Goal: Information Seeking & Learning: Learn about a topic

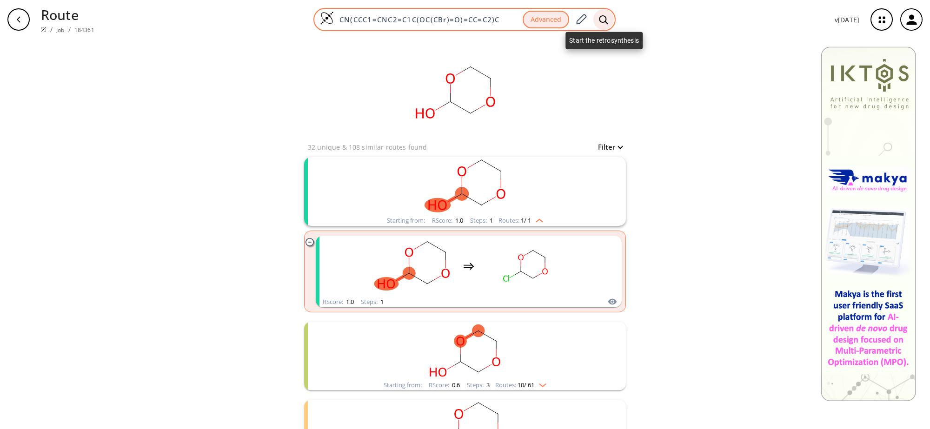
type input "CN(CCC1=CNC2=C1C(OC(CBr)=O)=CC=C2)C"
click at [604, 19] on icon at bounding box center [603, 20] width 9 height 10
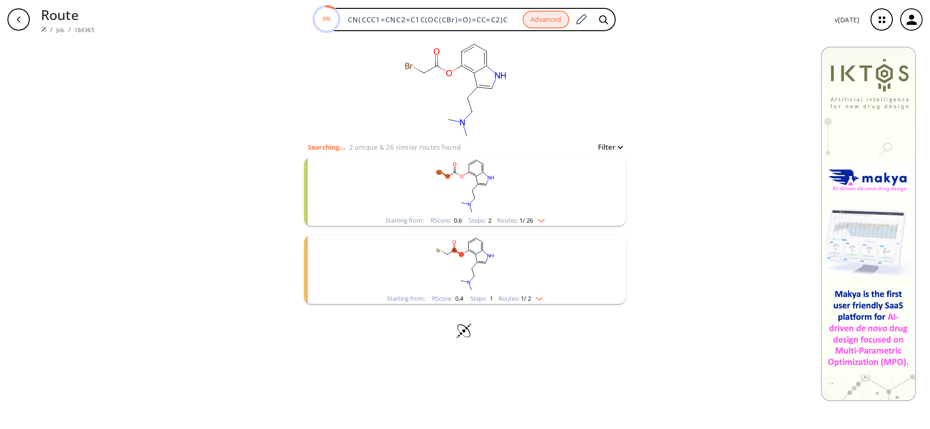
click at [463, 179] on rect "clusters" at bounding box center [465, 186] width 242 height 58
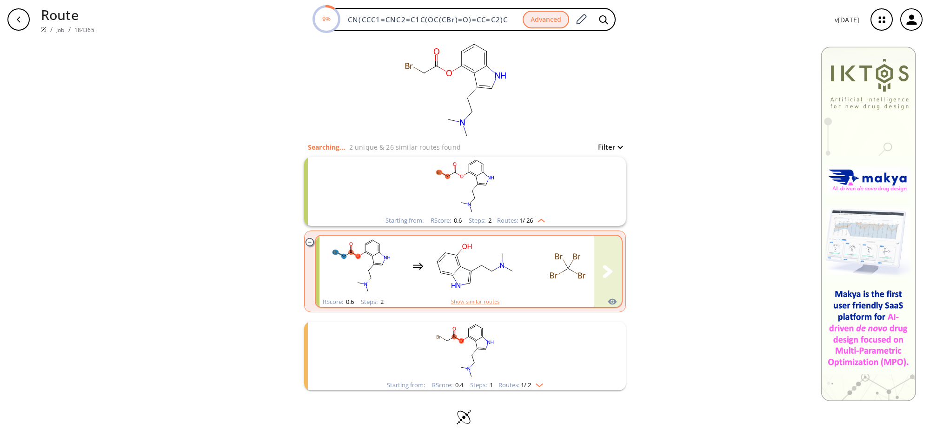
click at [413, 265] on icon "clusters" at bounding box center [418, 266] width 11 height 11
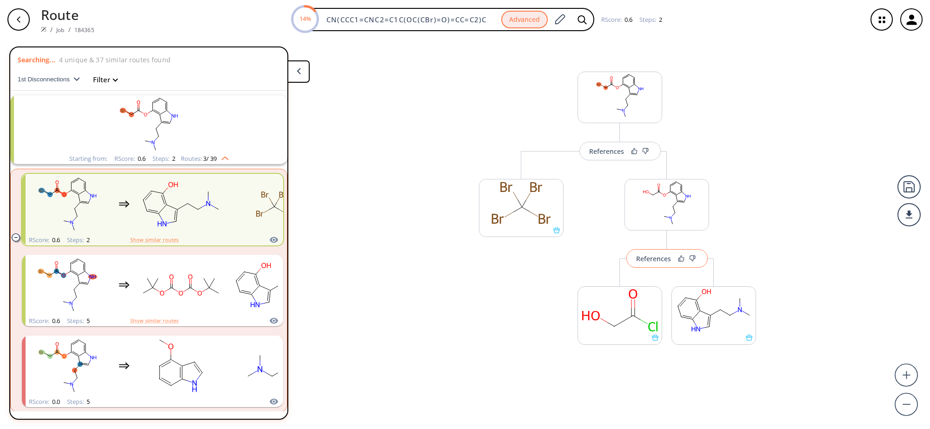
click at [662, 262] on div "References" at bounding box center [653, 259] width 35 height 6
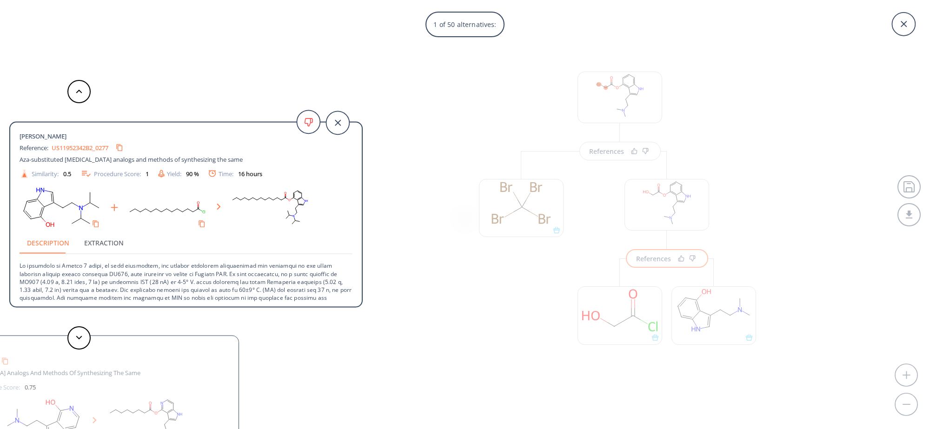
click at [357, 256] on div "[PERSON_NAME] Reference: US11952342B2_0277 Aza-substituted [MEDICAL_DATA] analo…" at bounding box center [186, 216] width 352 height 172
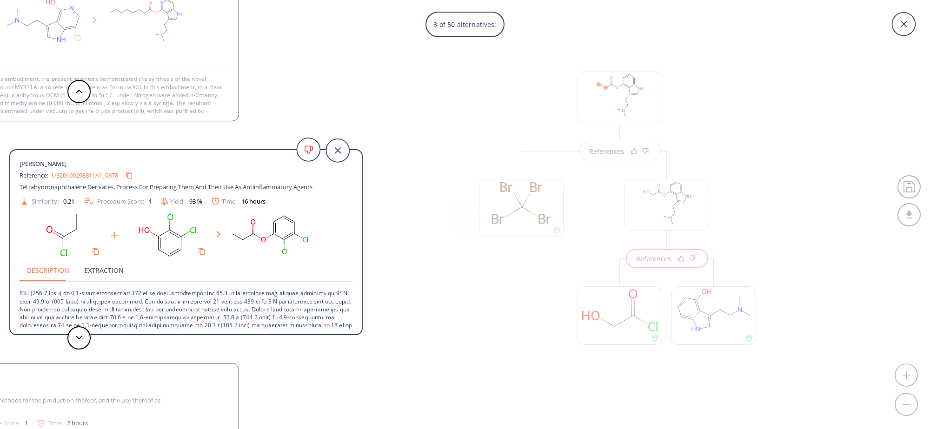
scroll to position [30, 0]
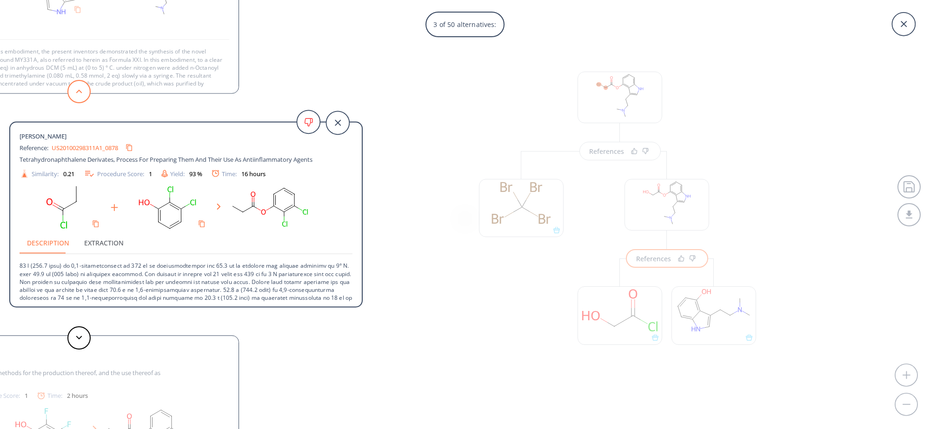
click at [81, 89] on icon at bounding box center [79, 91] width 7 height 4
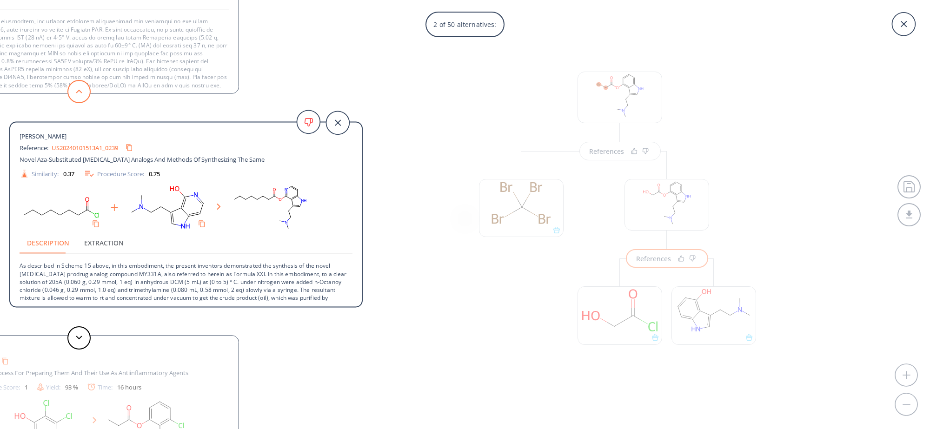
click at [81, 89] on icon at bounding box center [79, 91] width 7 height 4
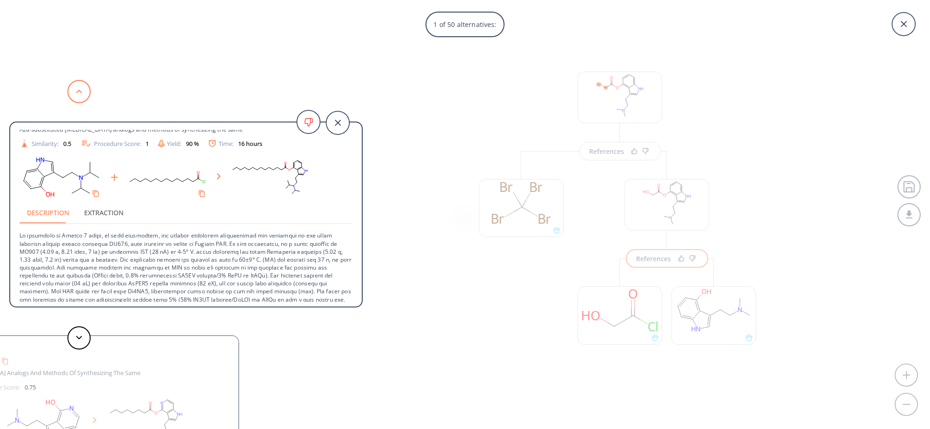
click at [80, 90] on icon at bounding box center [79, 91] width 7 height 4
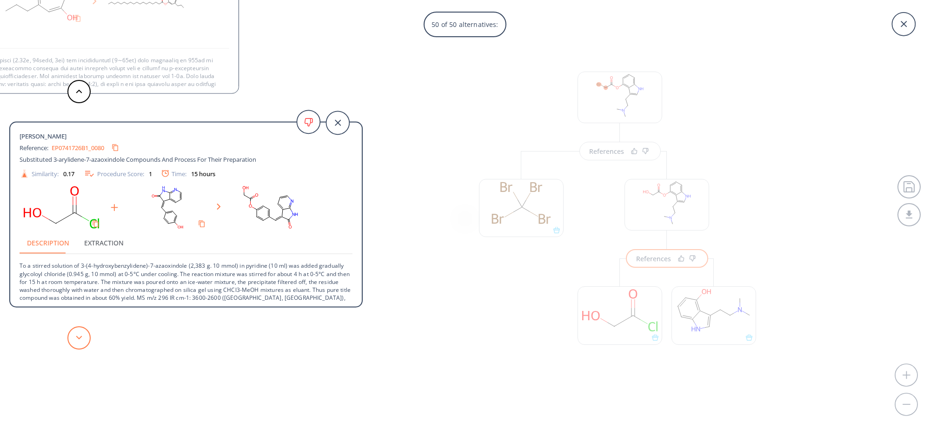
click at [80, 329] on button at bounding box center [78, 338] width 23 height 23
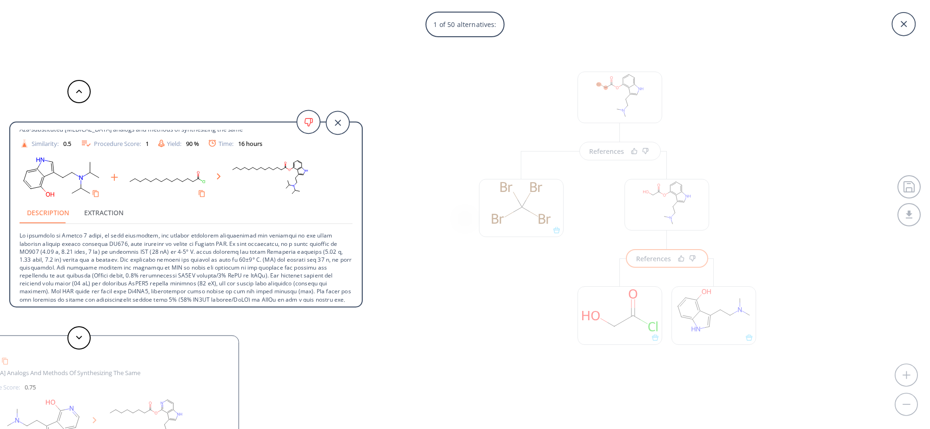
click at [350, 122] on icon at bounding box center [337, 122] width 29 height 29
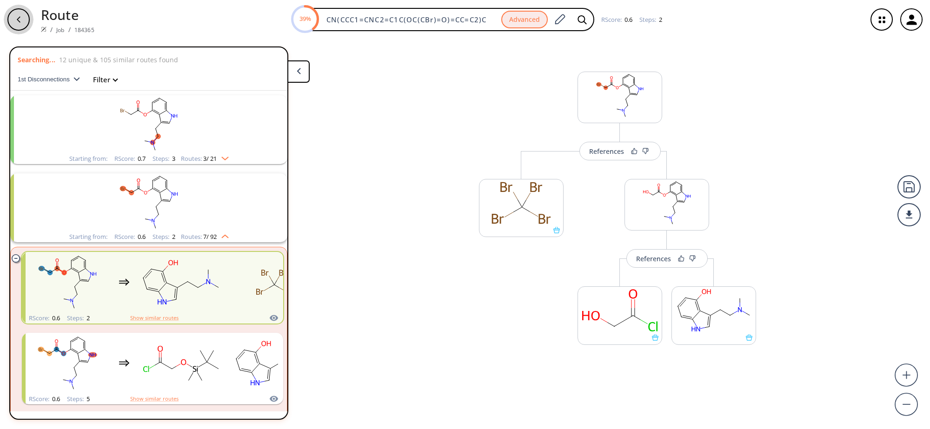
click at [21, 19] on icon "button" at bounding box center [18, 19] width 7 height 7
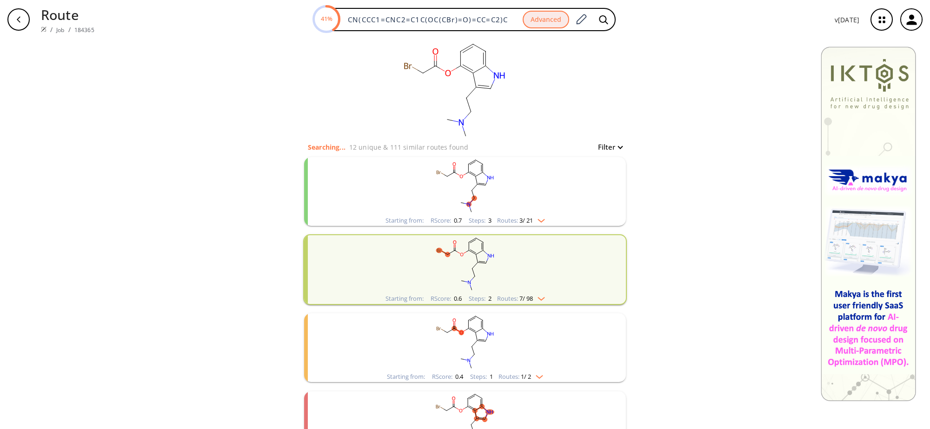
click at [475, 184] on rect "clusters" at bounding box center [465, 186] width 242 height 58
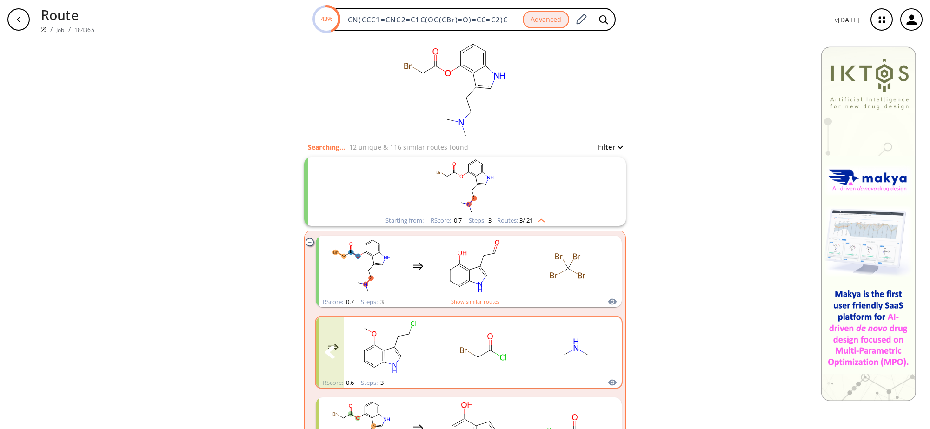
click at [520, 334] on div "clusters" at bounding box center [426, 347] width 383 height 61
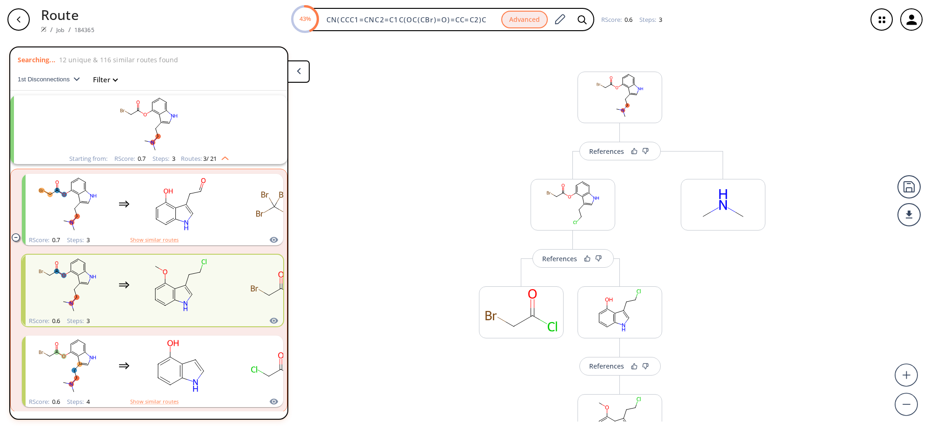
scroll to position [96, 0]
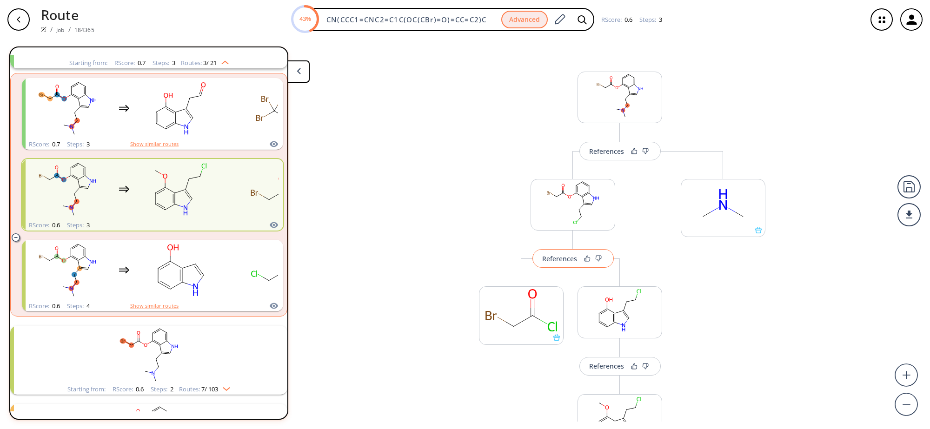
click at [562, 262] on div "References" at bounding box center [559, 259] width 35 height 6
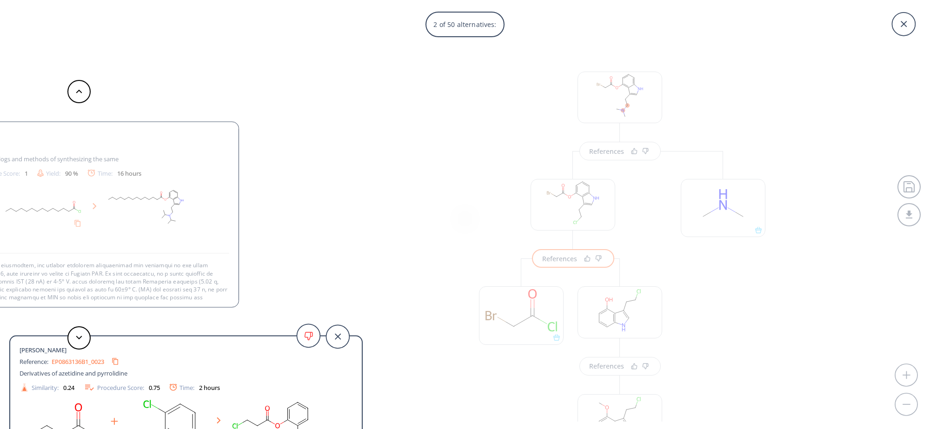
scroll to position [30, 0]
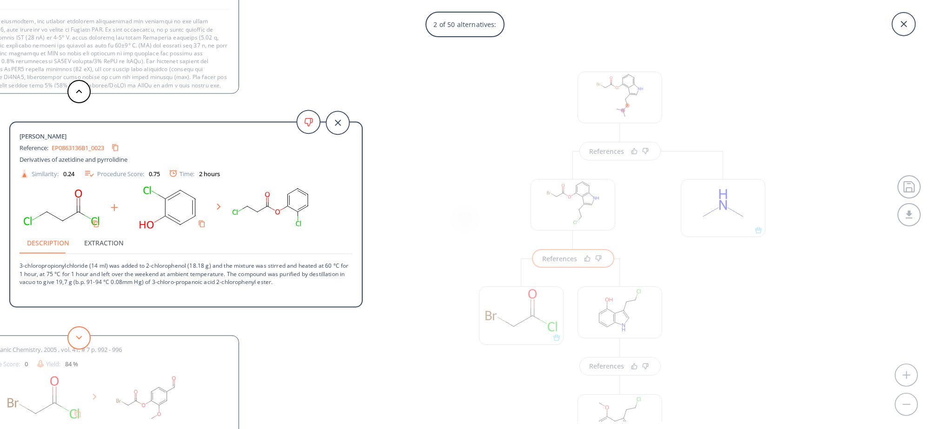
click at [84, 338] on button at bounding box center [78, 338] width 23 height 23
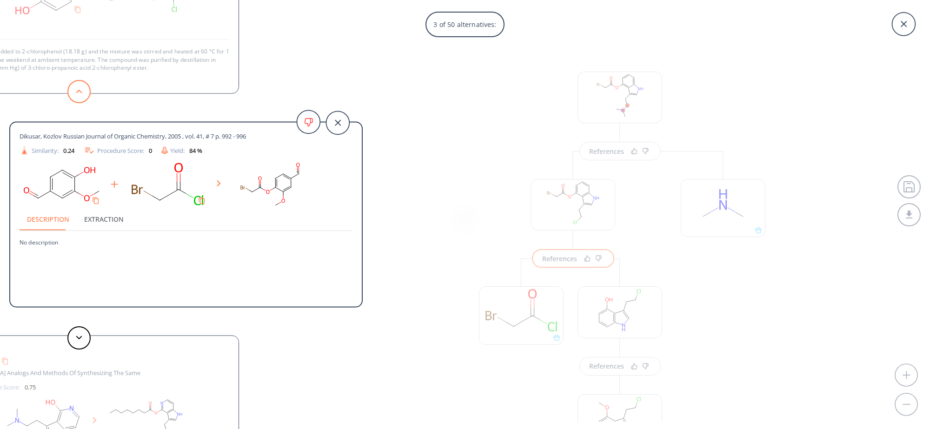
click at [84, 91] on button at bounding box center [78, 91] width 23 height 23
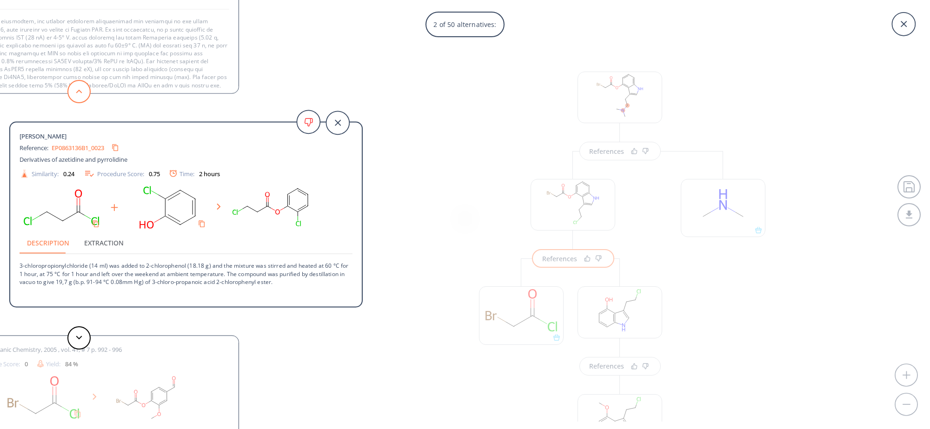
click at [84, 91] on button at bounding box center [78, 91] width 23 height 23
